Goal: Information Seeking & Learning: Learn about a topic

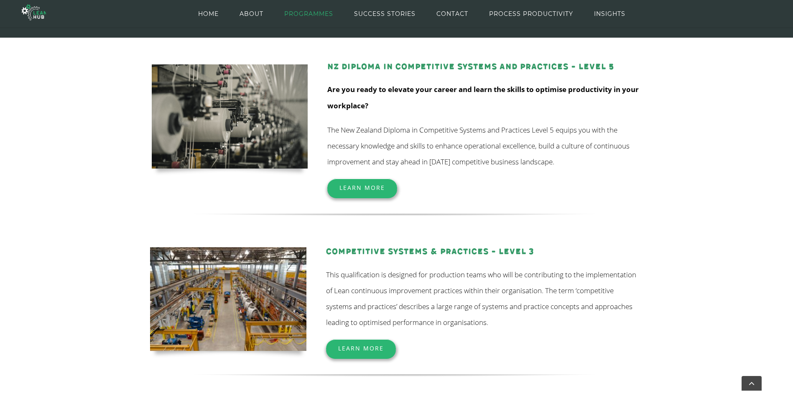
scroll to position [92, 0]
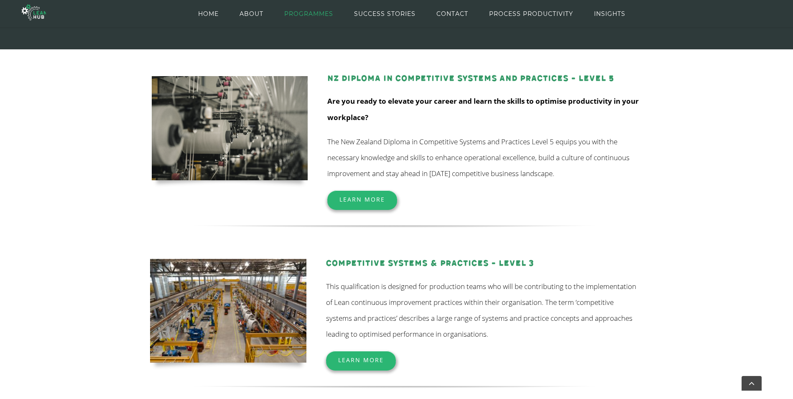
click at [362, 363] on span "Learn More" at bounding box center [361, 360] width 46 height 8
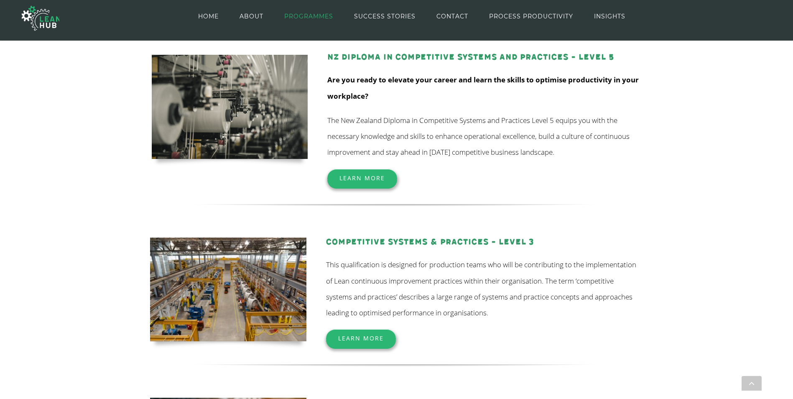
scroll to position [119, 0]
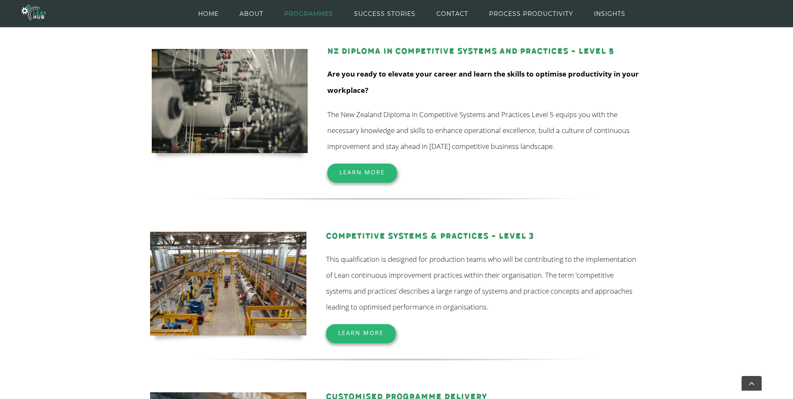
click at [364, 175] on span "Learn More" at bounding box center [362, 172] width 46 height 8
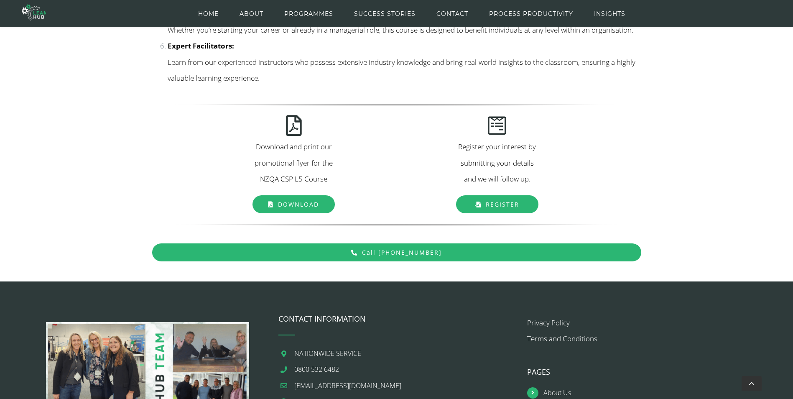
scroll to position [1093, 0]
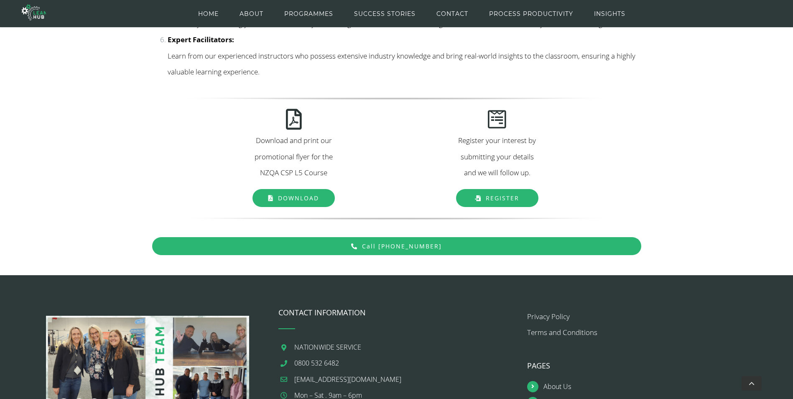
click at [312, 202] on span "Download" at bounding box center [298, 198] width 41 height 8
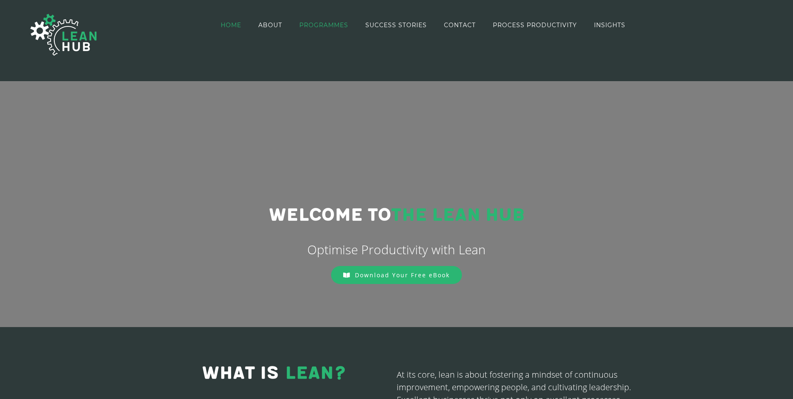
click at [332, 23] on span "PROGRAMMES" at bounding box center [323, 25] width 49 height 6
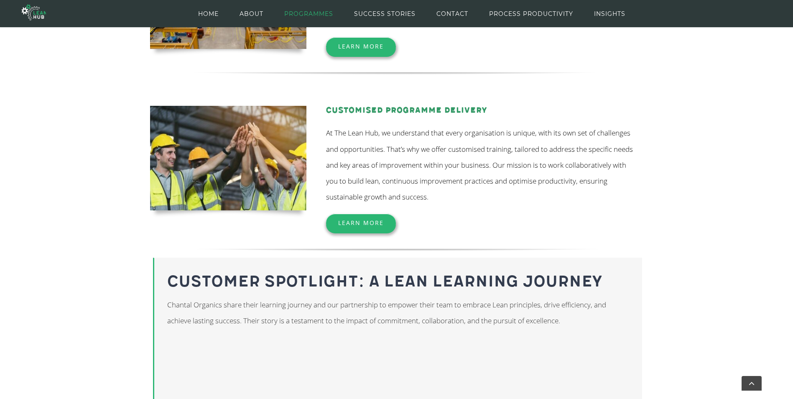
scroll to position [425, 0]
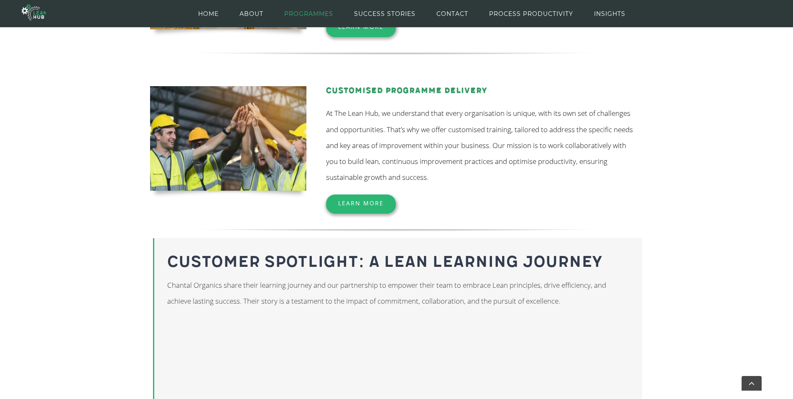
click at [372, 203] on span "Learn More" at bounding box center [361, 203] width 46 height 8
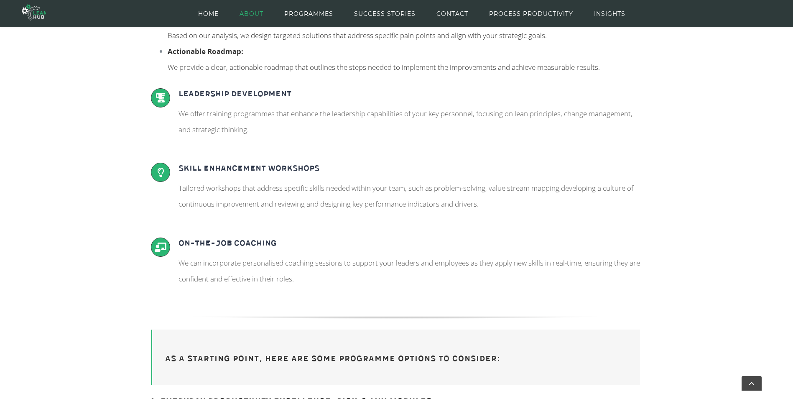
scroll to position [427, 0]
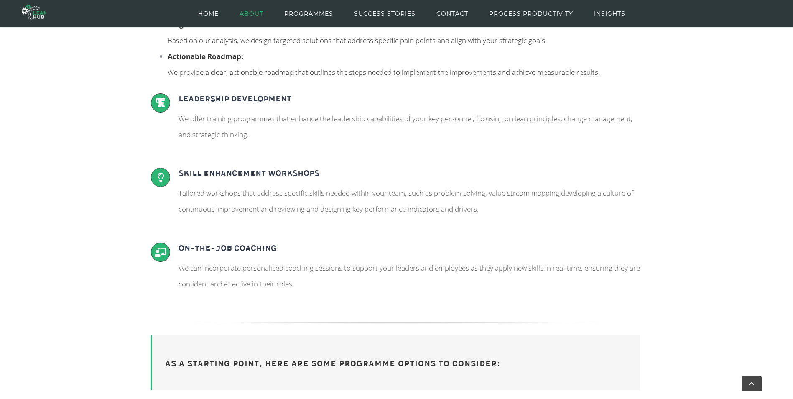
click at [256, 15] on span "ABOUT" at bounding box center [251, 14] width 24 height 38
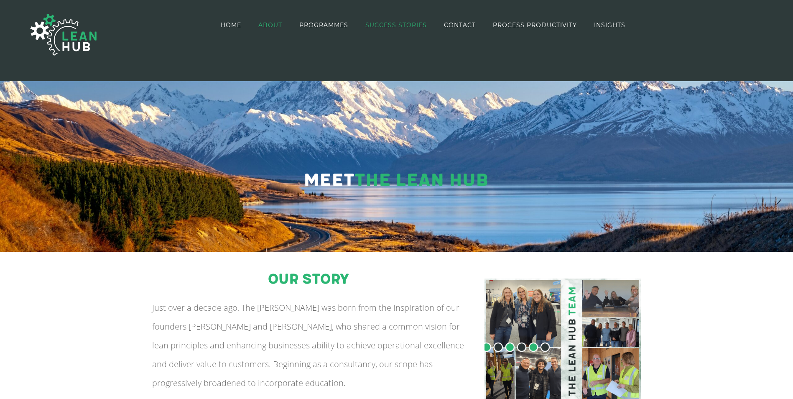
click at [391, 24] on span "SUCCESS STORIES" at bounding box center [395, 25] width 61 height 6
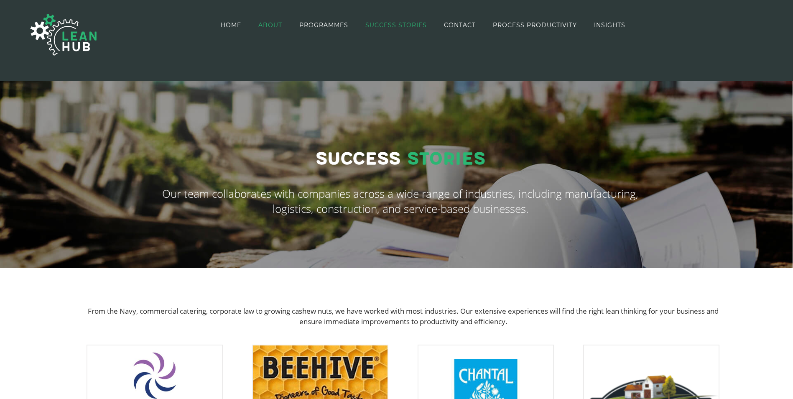
click at [275, 23] on span "ABOUT" at bounding box center [270, 25] width 24 height 6
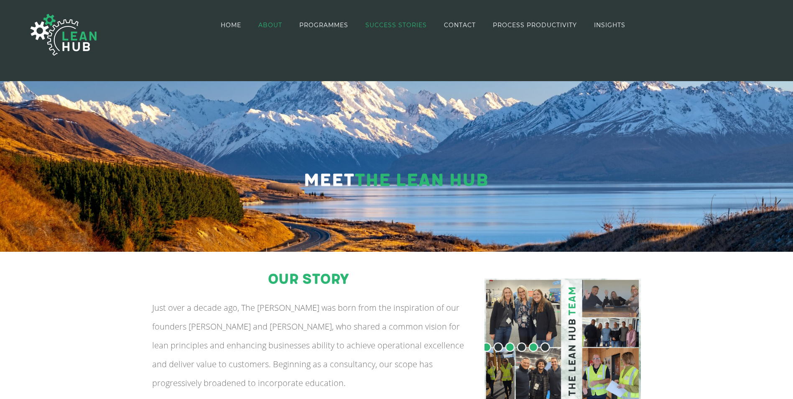
click at [396, 21] on link "SUCCESS STORIES" at bounding box center [395, 25] width 61 height 48
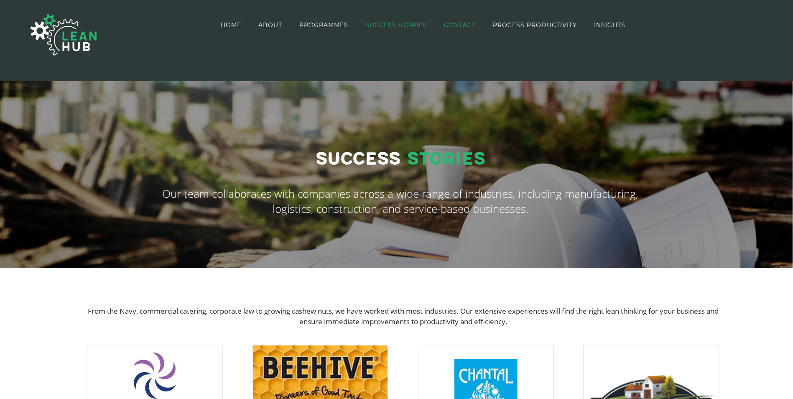
click at [462, 25] on span "CONTACT" at bounding box center [460, 25] width 32 height 6
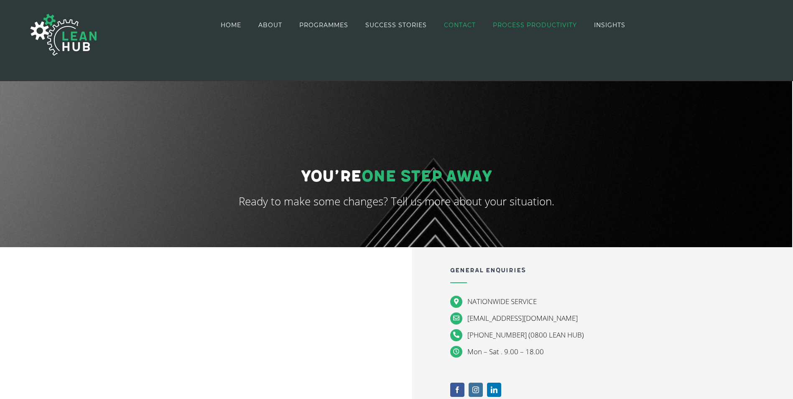
click at [549, 28] on span "PROCESS PRODUCTIVITY" at bounding box center [535, 25] width 84 height 6
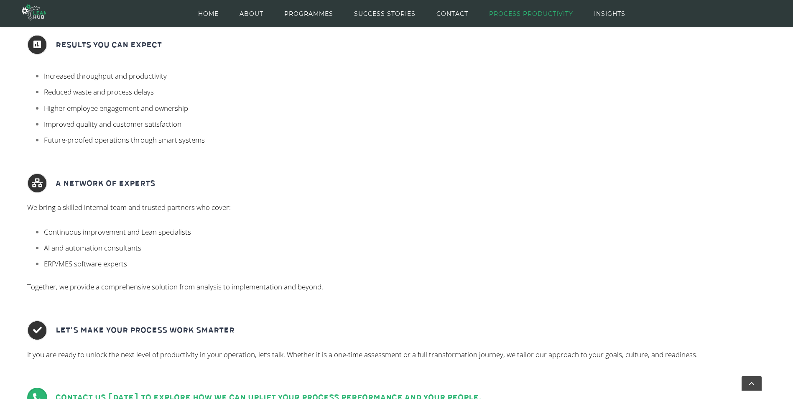
scroll to position [612, 0]
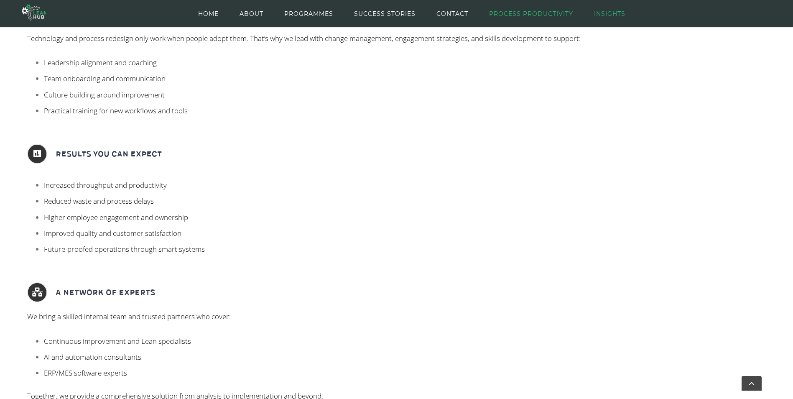
click at [602, 12] on span "INSIGHTS" at bounding box center [609, 14] width 31 height 38
